Goal: Information Seeking & Learning: Check status

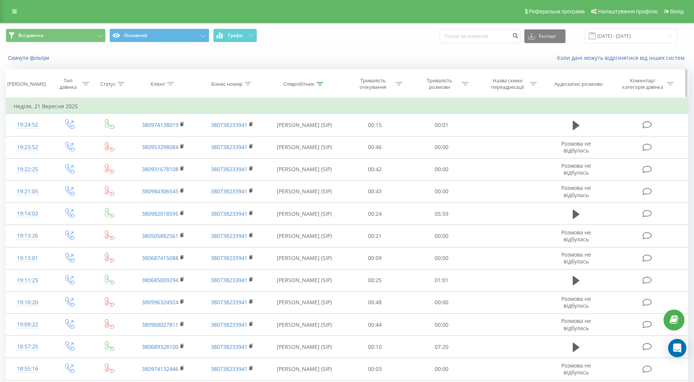
click at [321, 86] on div at bounding box center [320, 84] width 7 height 6
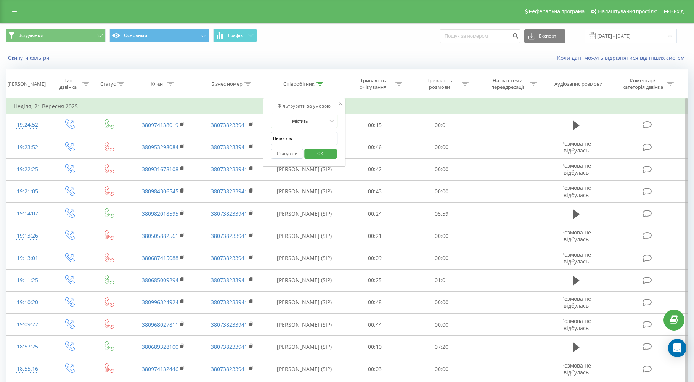
click at [282, 153] on button "Скасувати" at bounding box center [287, 154] width 32 height 10
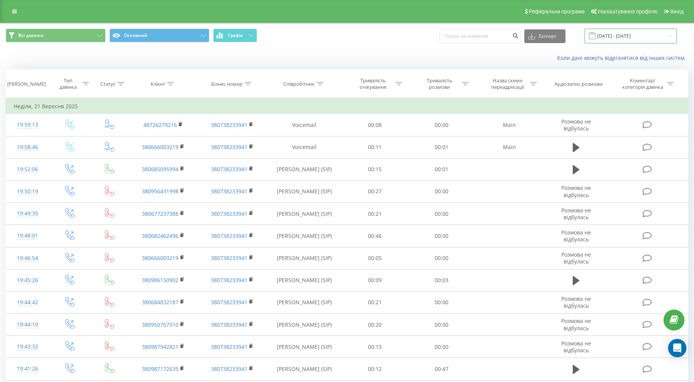
click at [619, 33] on input "[DATE] - [DATE]" at bounding box center [631, 36] width 92 height 15
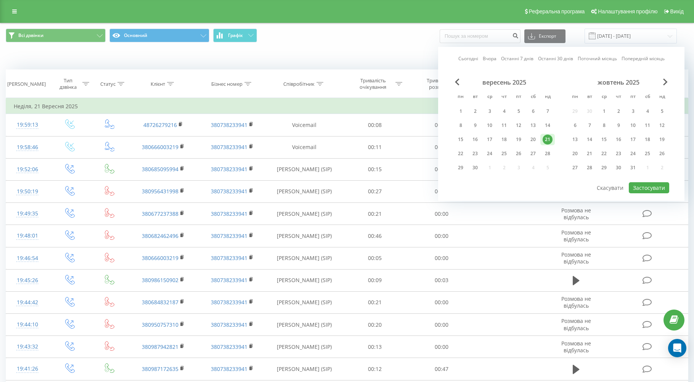
click at [551, 60] on link "Останні 30 днів" at bounding box center [555, 58] width 35 height 7
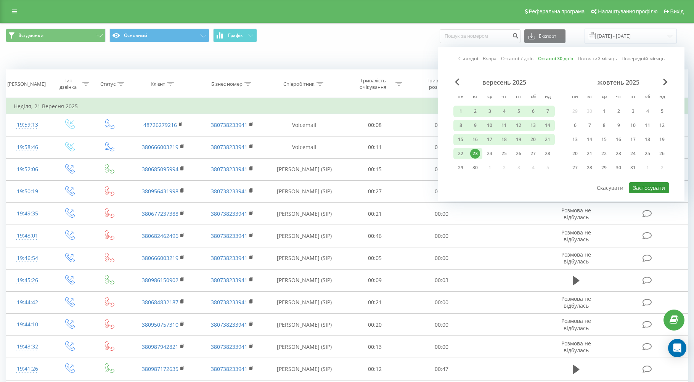
click at [640, 186] on button "Застосувати" at bounding box center [649, 187] width 40 height 11
type input "[DATE] - [DATE]"
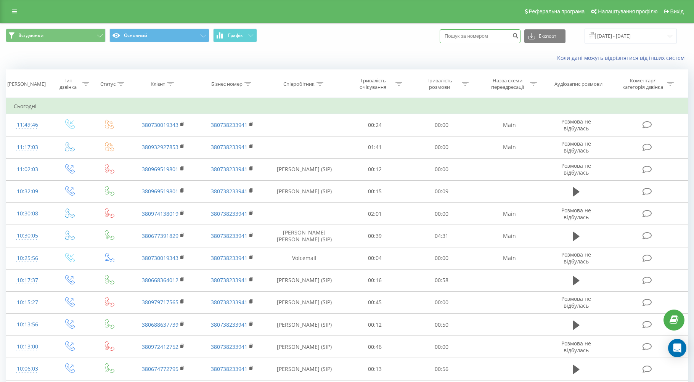
click at [490, 37] on input at bounding box center [480, 36] width 81 height 14
paste input "380633257146"
type input "380633257146"
click at [519, 35] on button "submit" at bounding box center [515, 36] width 10 height 14
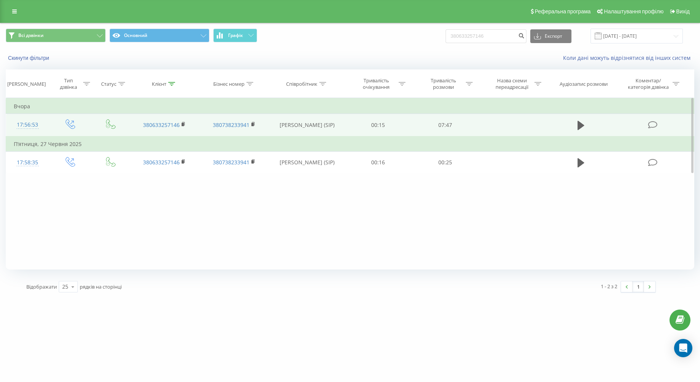
click at [550, 122] on td at bounding box center [581, 125] width 64 height 23
click at [579, 123] on icon at bounding box center [581, 125] width 7 height 9
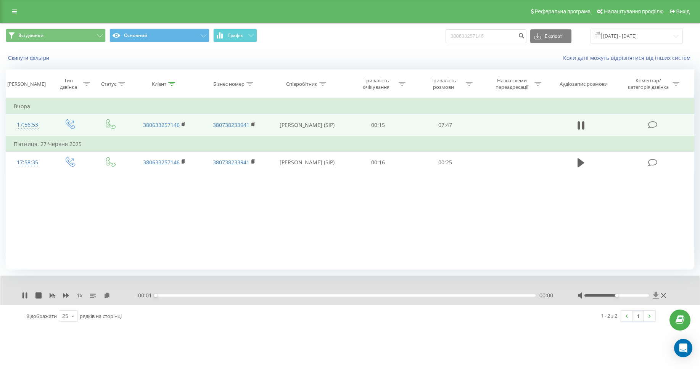
click at [655, 296] on icon at bounding box center [656, 295] width 6 height 7
click at [664, 298] on icon at bounding box center [663, 296] width 5 height 6
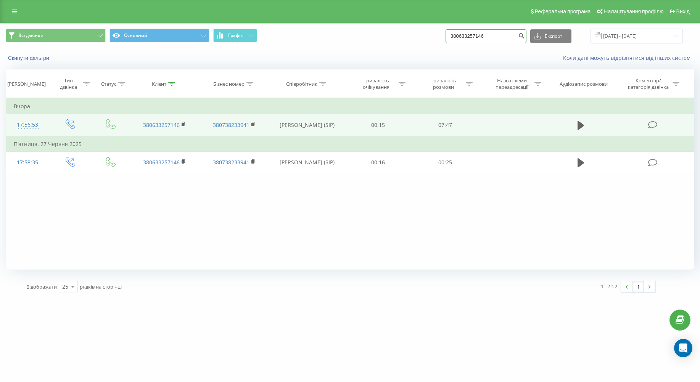
click at [515, 35] on input "380633257146" at bounding box center [486, 36] width 81 height 14
